Goal: Information Seeking & Learning: Find specific fact

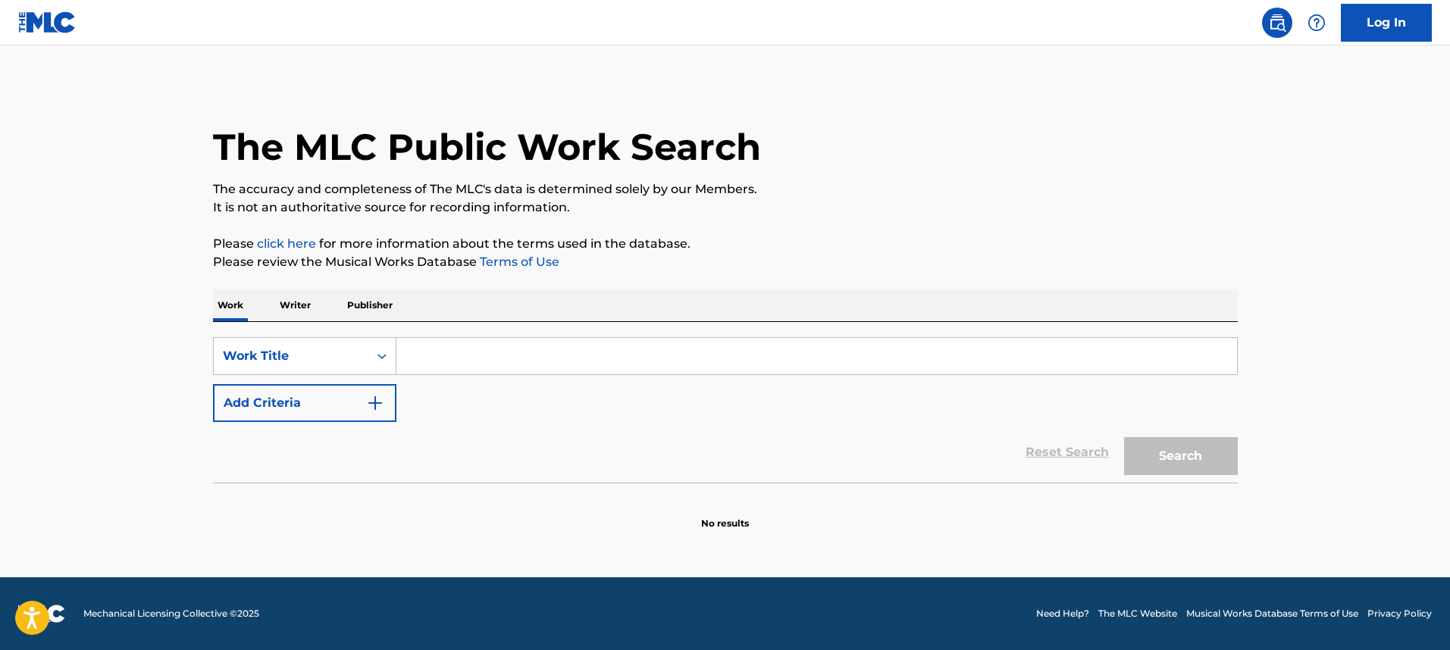
click at [419, 366] on input "Search Form" at bounding box center [816, 356] width 841 height 36
paste input "FIVE [MEDICAL_DATA] CHASED WITH A SHOT OF CLARITY"
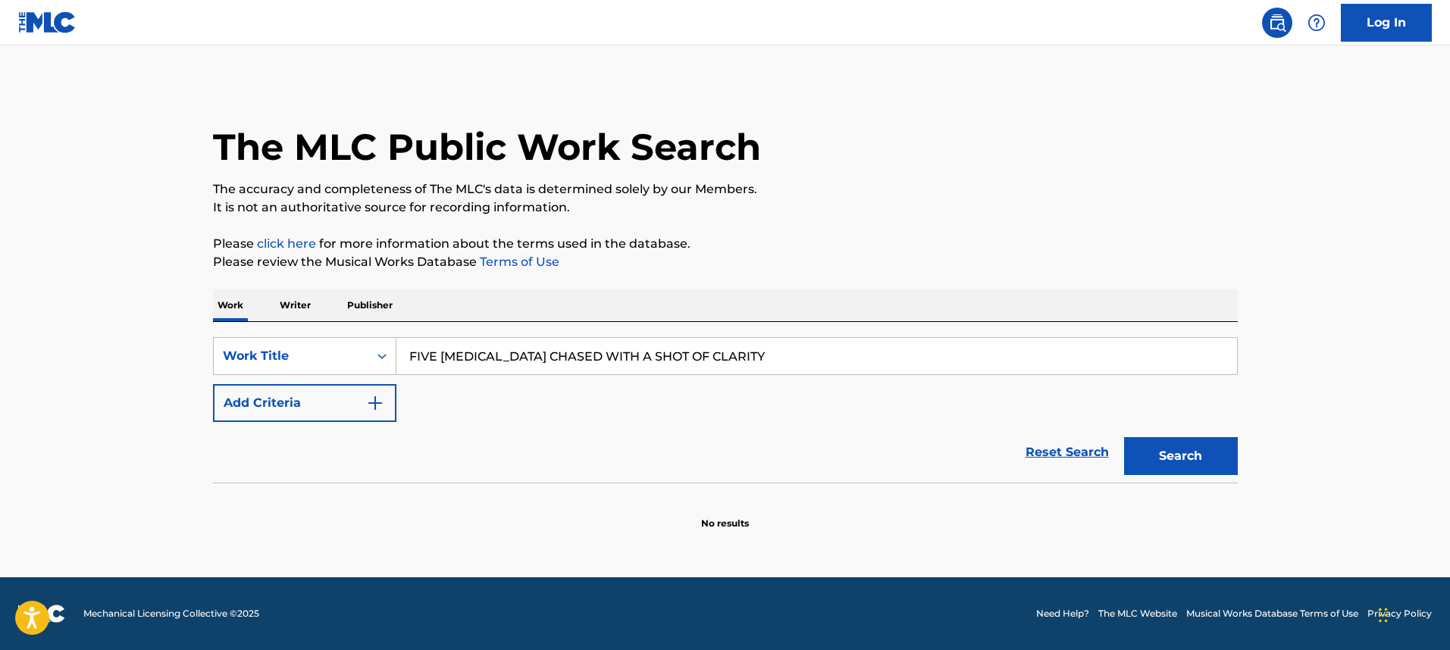
type input "FIVE [MEDICAL_DATA] CHASED WITH A SHOT OF CLARITY"
click at [1124, 437] on button "Search" at bounding box center [1181, 456] width 114 height 38
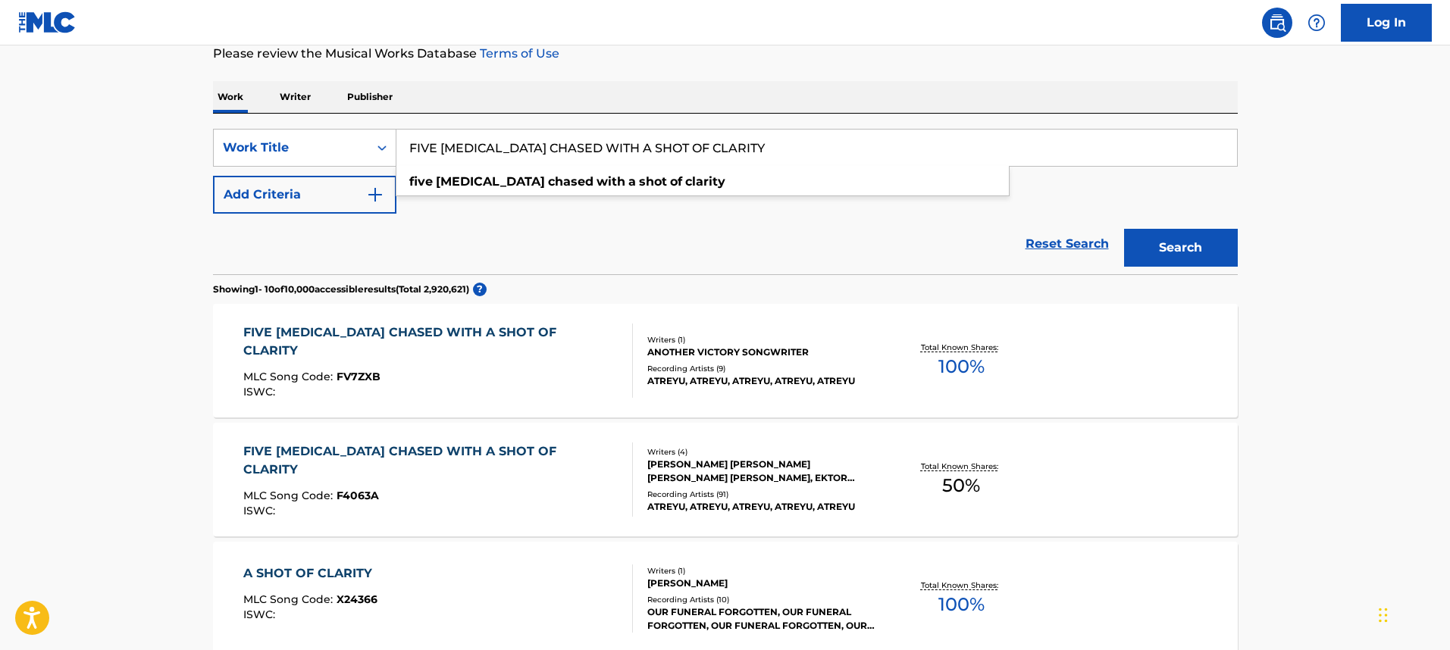
scroll to position [256, 0]
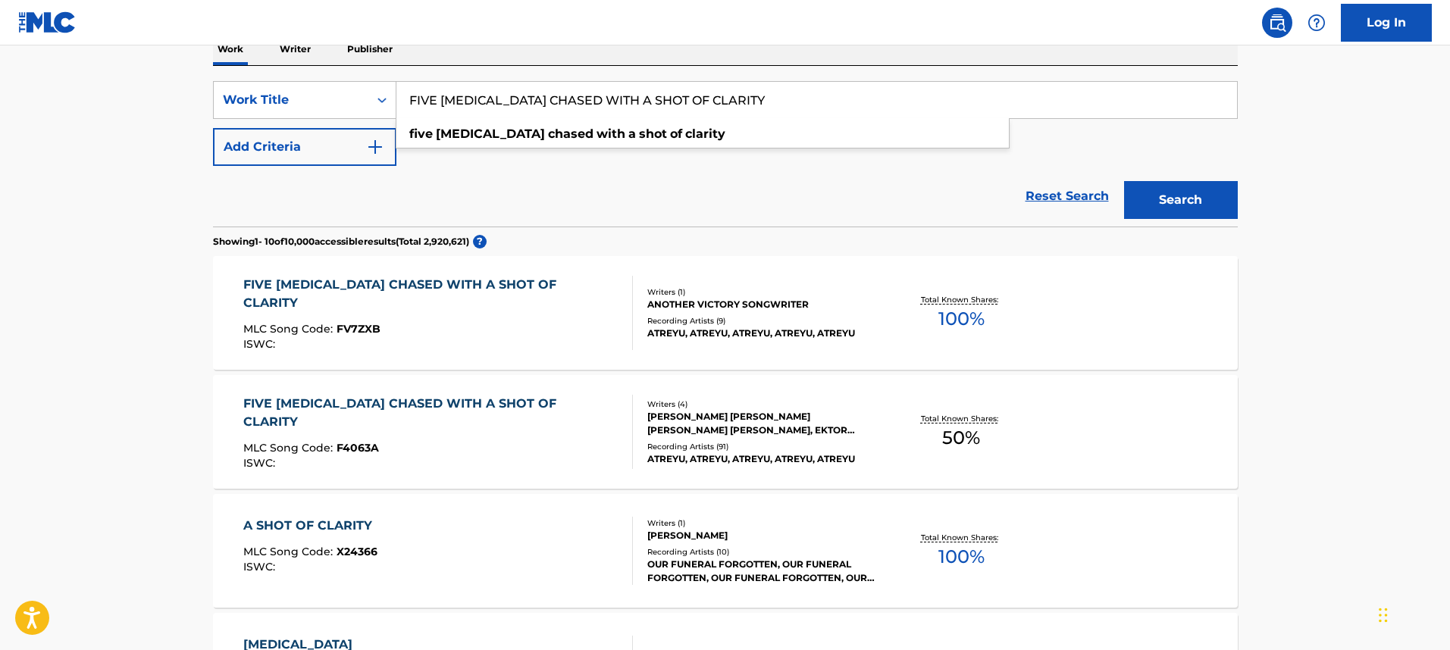
click at [362, 415] on div "FIVE [MEDICAL_DATA] CHASED WITH A SHOT OF CLARITY" at bounding box center [431, 413] width 377 height 36
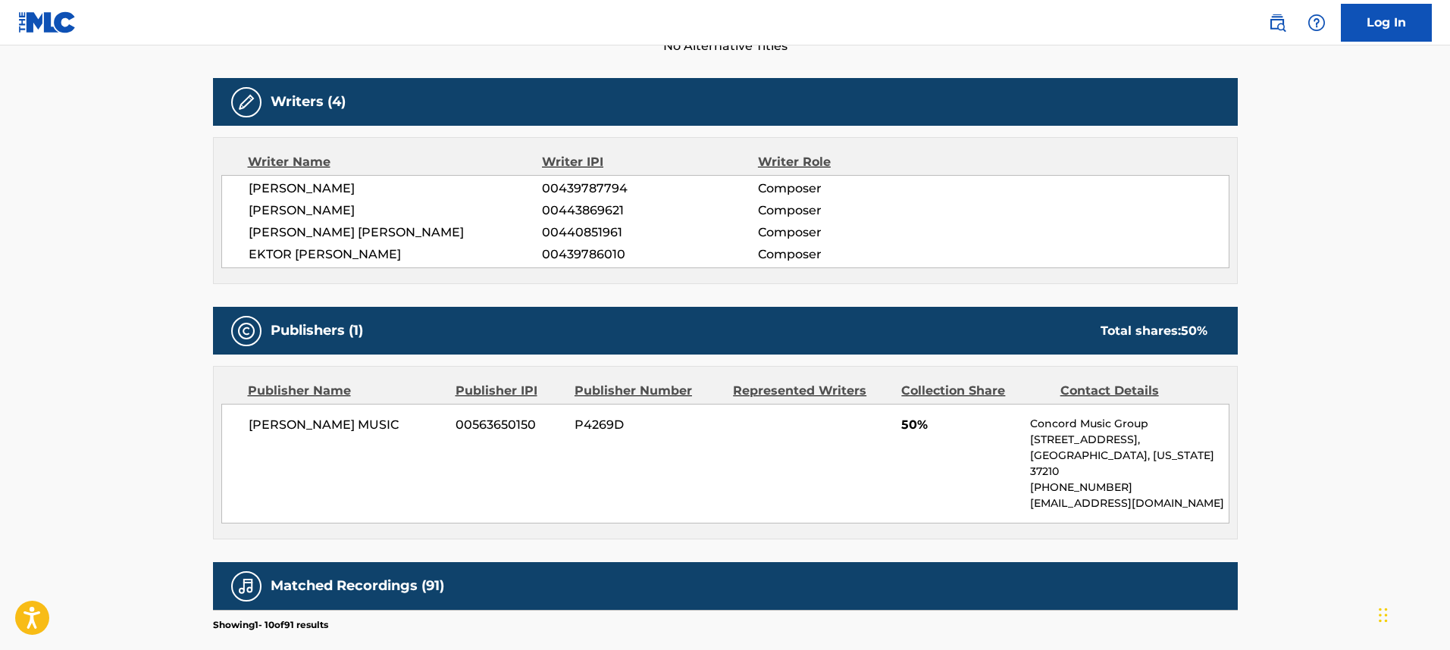
scroll to position [490, 0]
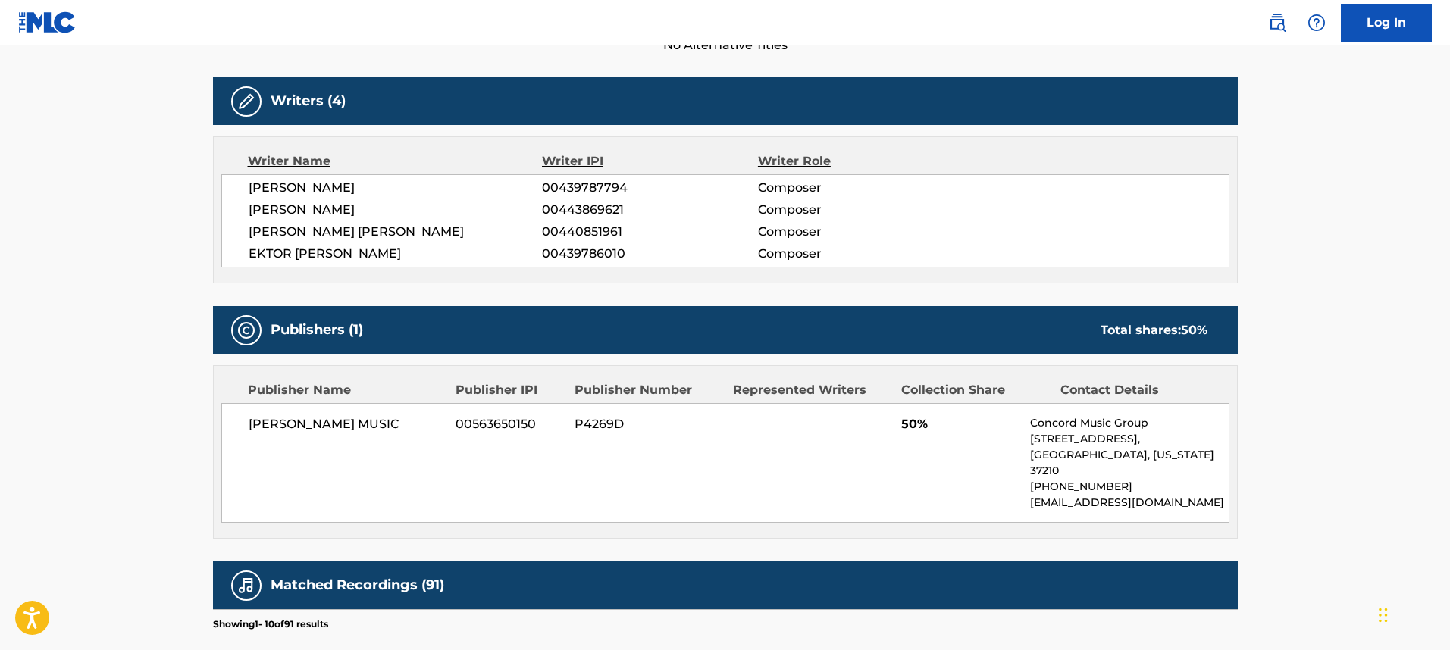
click at [362, 421] on span "[PERSON_NAME] MUSIC" at bounding box center [347, 424] width 196 height 18
copy div "[PERSON_NAME] MUSIC"
